Goal: Information Seeking & Learning: Stay updated

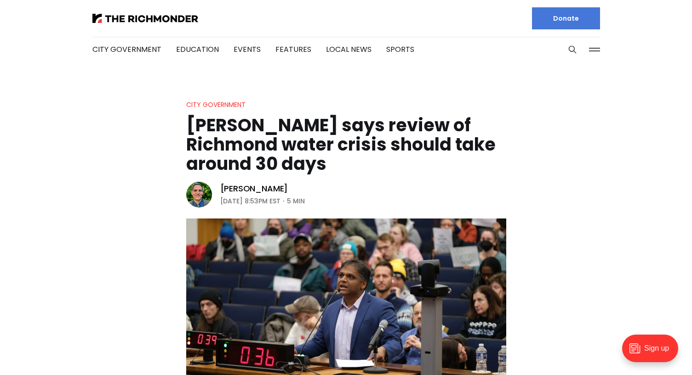
click at [130, 7] on div at bounding box center [215, 18] width 246 height 37
click at [132, 15] on img at bounding box center [145, 18] width 106 height 9
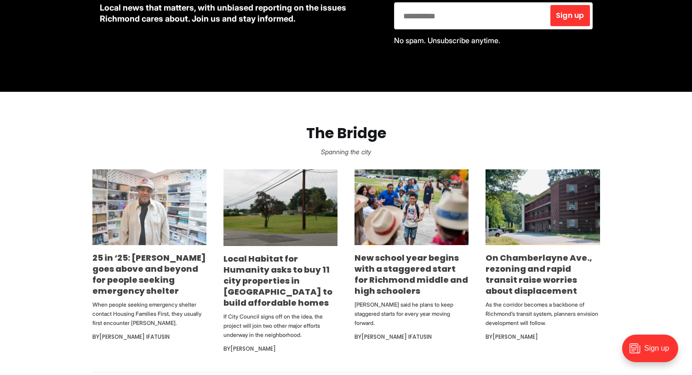
scroll to position [459, 0]
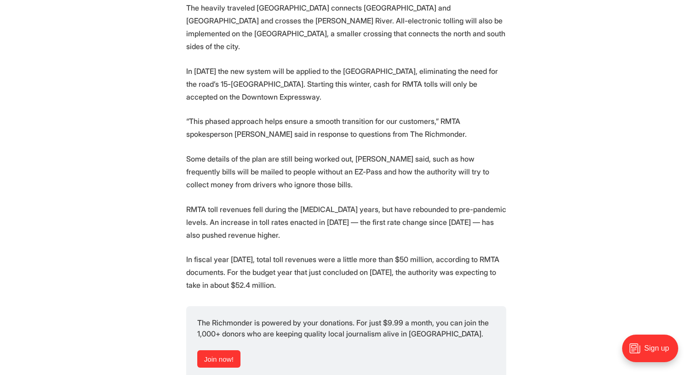
scroll to position [1195, 0]
